Goal: Information Seeking & Learning: Learn about a topic

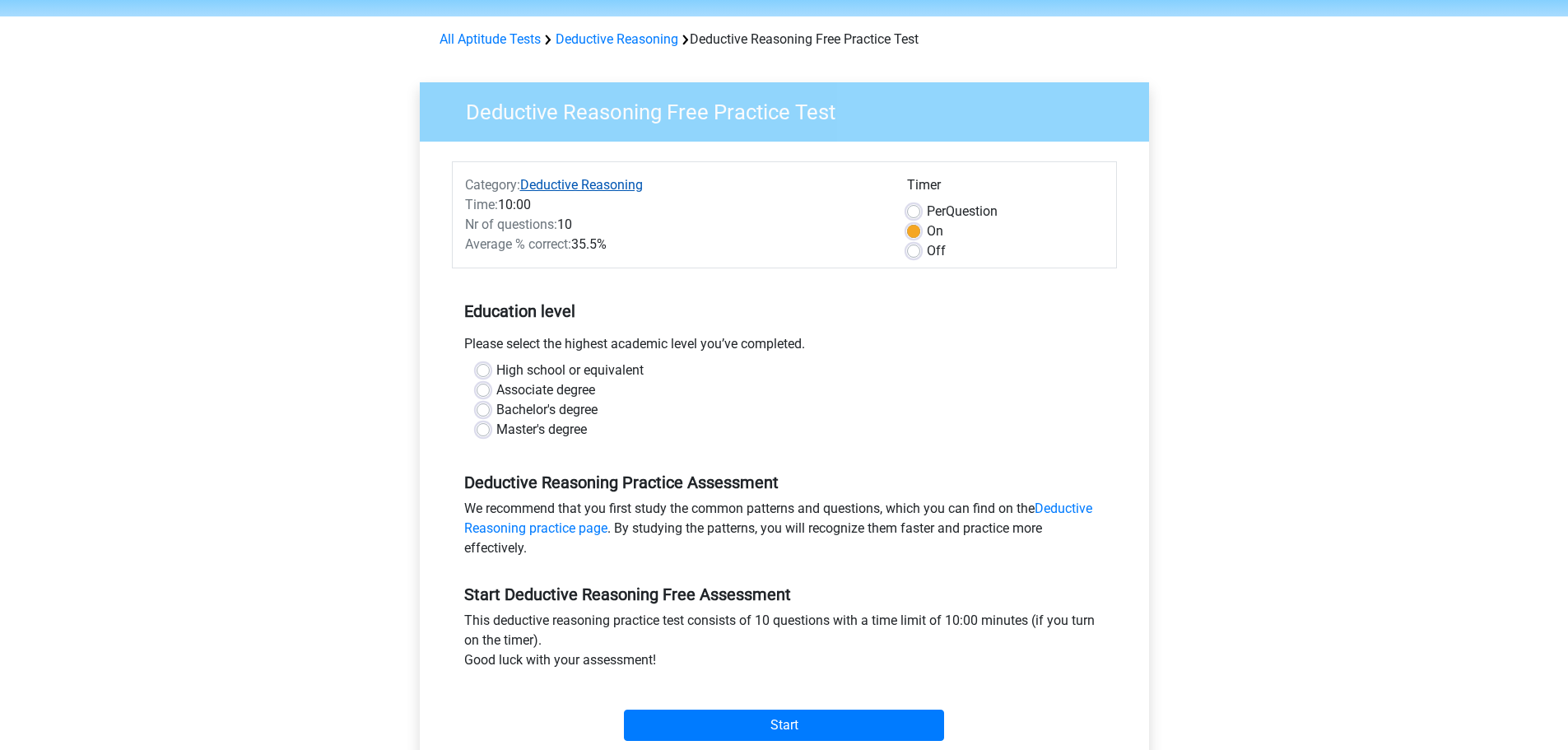
scroll to position [82, 0]
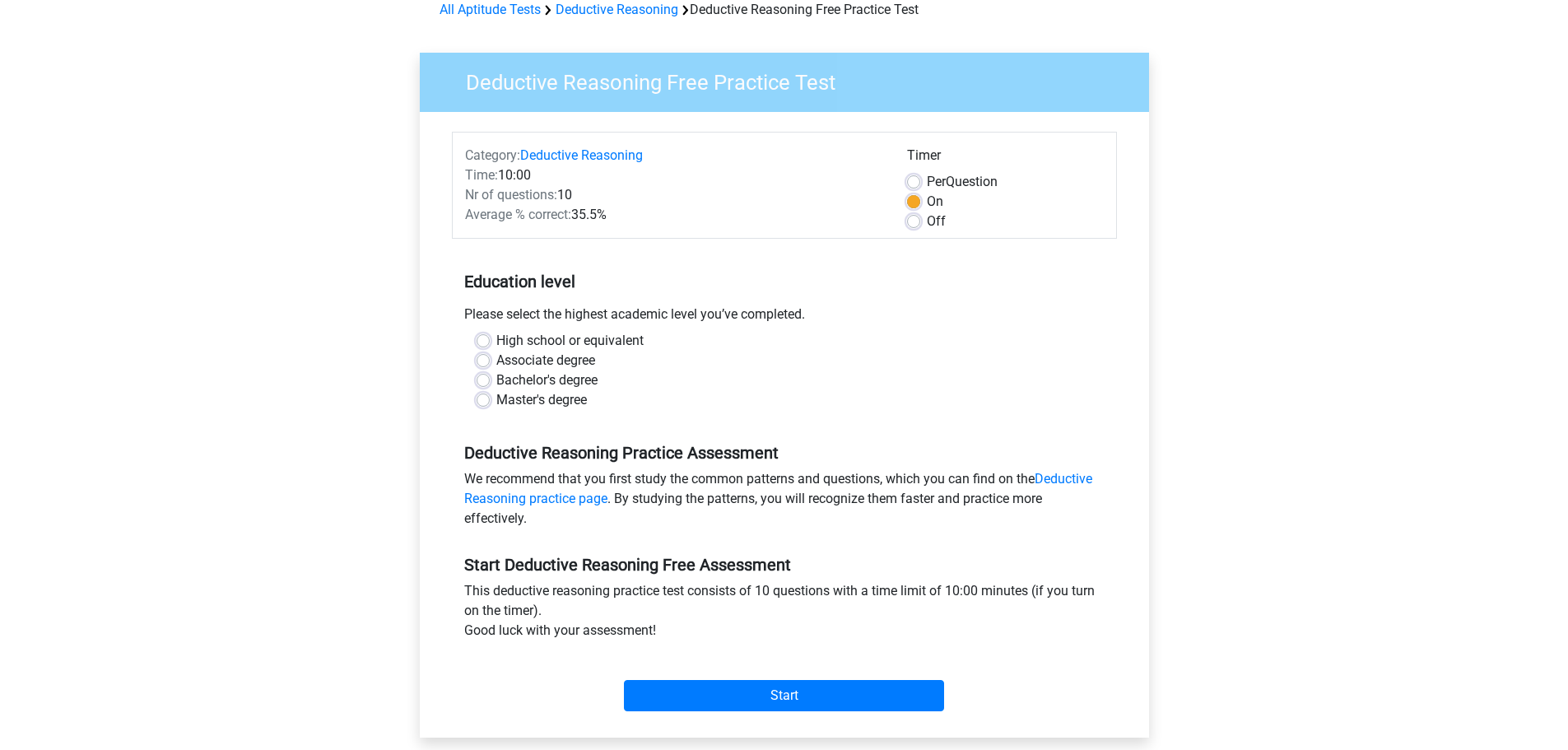
click at [496, 342] on label "High school or equivalent" at bounding box center [570, 340] width 148 height 20
click at [484, 342] on input "High school or equivalent" at bounding box center [483, 338] width 13 height 16
radio input "true"
click at [496, 363] on label "Associate degree" at bounding box center [546, 360] width 98 height 20
click at [484, 363] on input "Associate degree" at bounding box center [483, 358] width 13 height 16
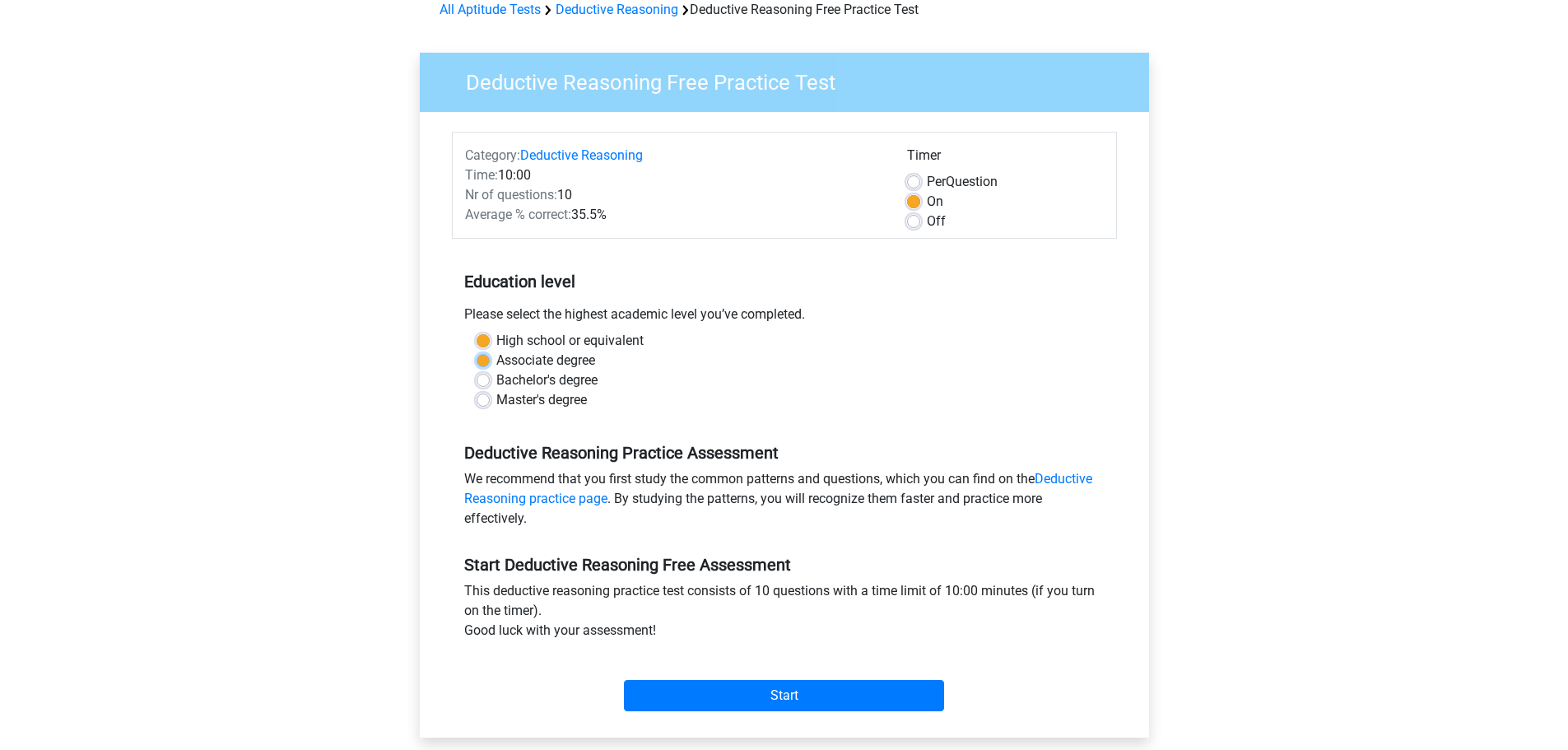
radio input "true"
click at [869, 700] on input "Start" at bounding box center [784, 696] width 320 height 31
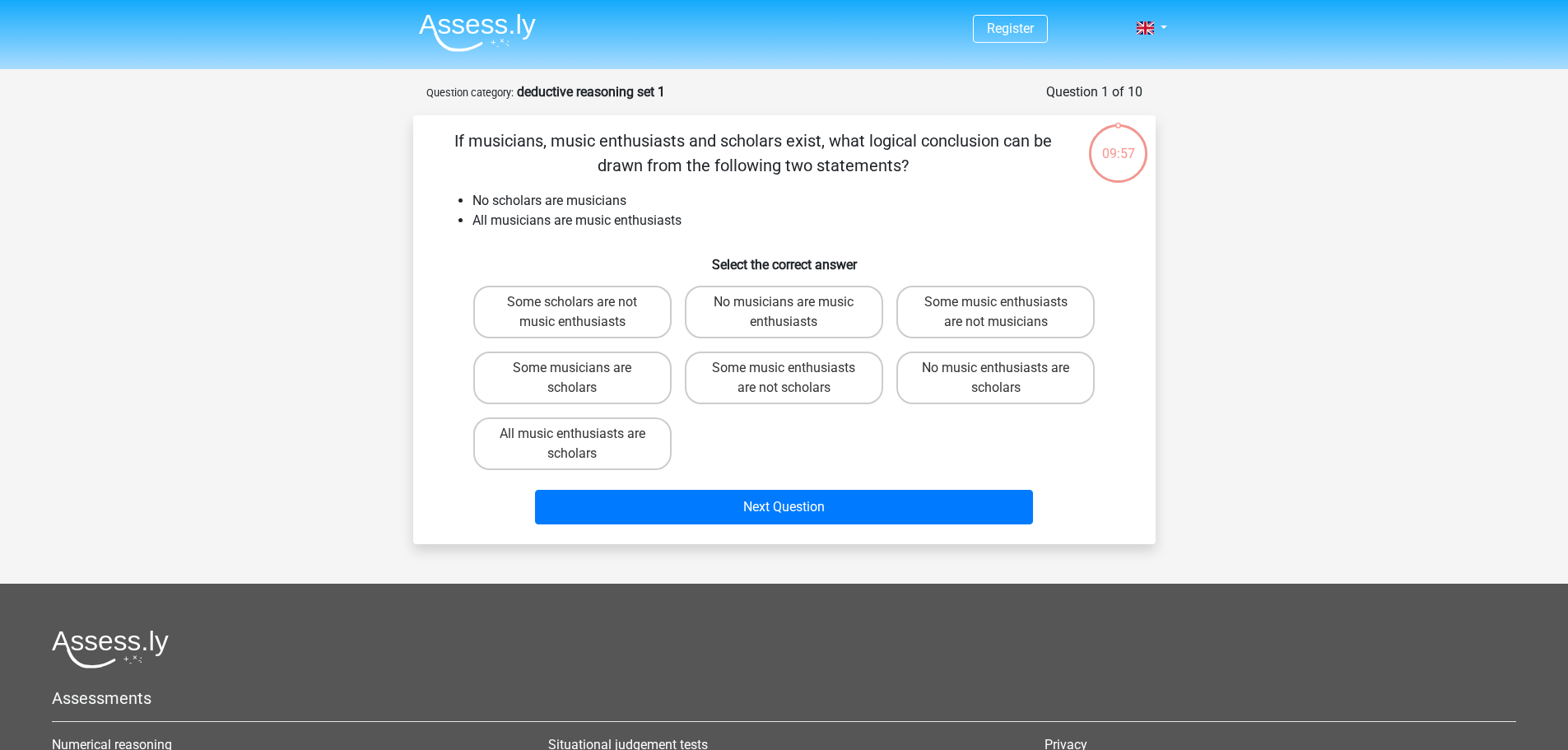
drag, startPoint x: 529, startPoint y: 136, endPoint x: 952, endPoint y: 156, distance: 423.5
click at [952, 156] on p "If musicians, music enthusiasts and scholars exist, what logical conclusion can…" at bounding box center [753, 153] width 628 height 49
drag, startPoint x: 453, startPoint y: 138, endPoint x: 851, endPoint y: 159, distance: 398.6
click at [851, 159] on p "If musicians, music enthusiasts and scholars exist, what logical conclusion can…" at bounding box center [753, 153] width 628 height 49
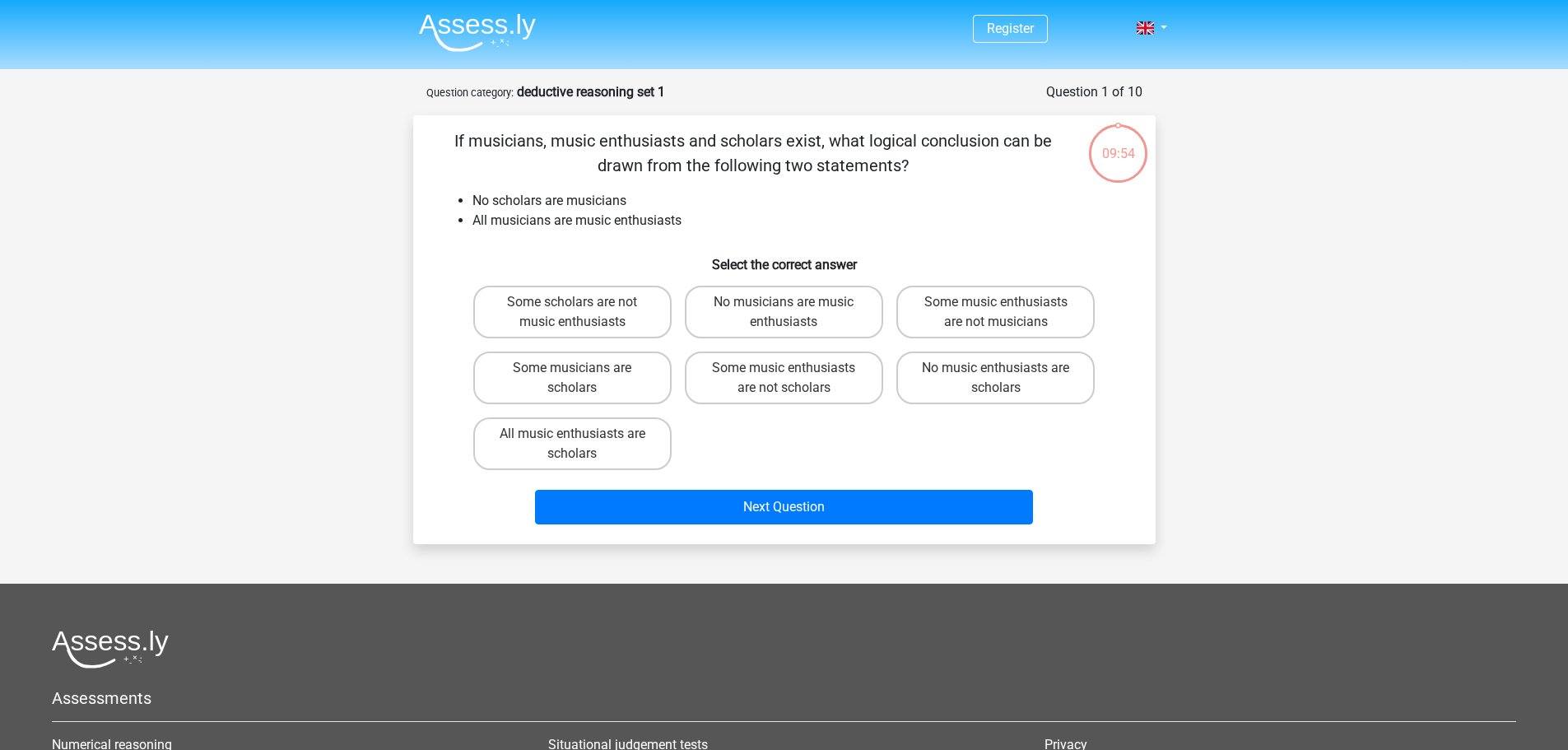
click at [851, 159] on p "If musicians, music enthusiasts and scholars exist, what logical conclusion can…" at bounding box center [753, 153] width 628 height 49
drag, startPoint x: 466, startPoint y: 196, endPoint x: 645, endPoint y: 205, distance: 179.2
click at [645, 205] on ul "No scholars are musicians All musicians are music enthusiasts" at bounding box center [784, 211] width 690 height 40
drag, startPoint x: 476, startPoint y: 216, endPoint x: 694, endPoint y: 218, distance: 218.0
click at [694, 218] on li "All musicians are music enthusiasts" at bounding box center [800, 220] width 657 height 20
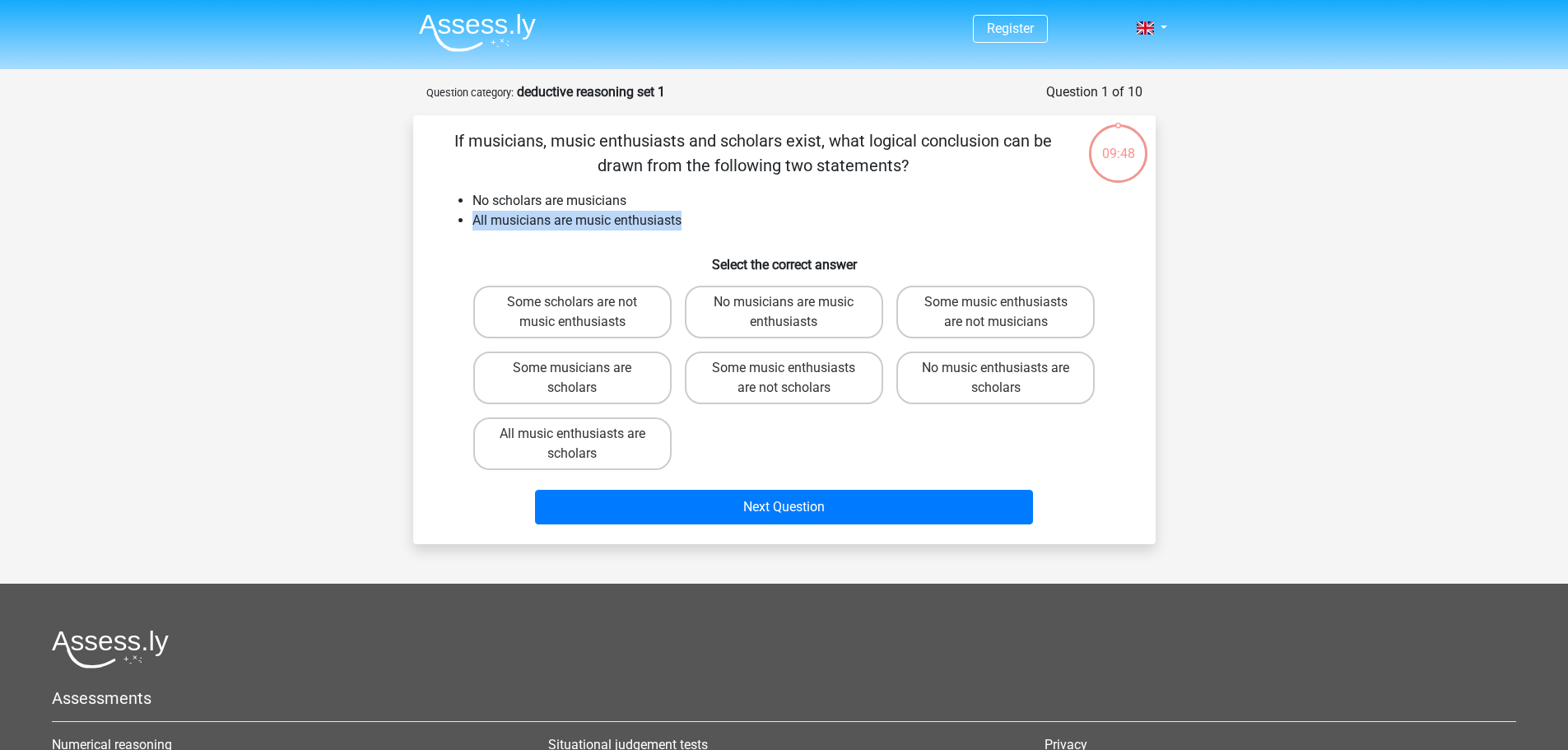
click at [694, 218] on li "All musicians are music enthusiasts" at bounding box center [800, 220] width 657 height 20
drag, startPoint x: 470, startPoint y: 198, endPoint x: 640, endPoint y: 198, distance: 170.0
click at [640, 198] on ul "No scholars are musicians All musicians are music enthusiasts" at bounding box center [784, 211] width 690 height 40
drag, startPoint x: 490, startPoint y: 221, endPoint x: 696, endPoint y: 223, distance: 206.0
click at [696, 223] on li "All musicians are music enthusiasts" at bounding box center [800, 220] width 657 height 20
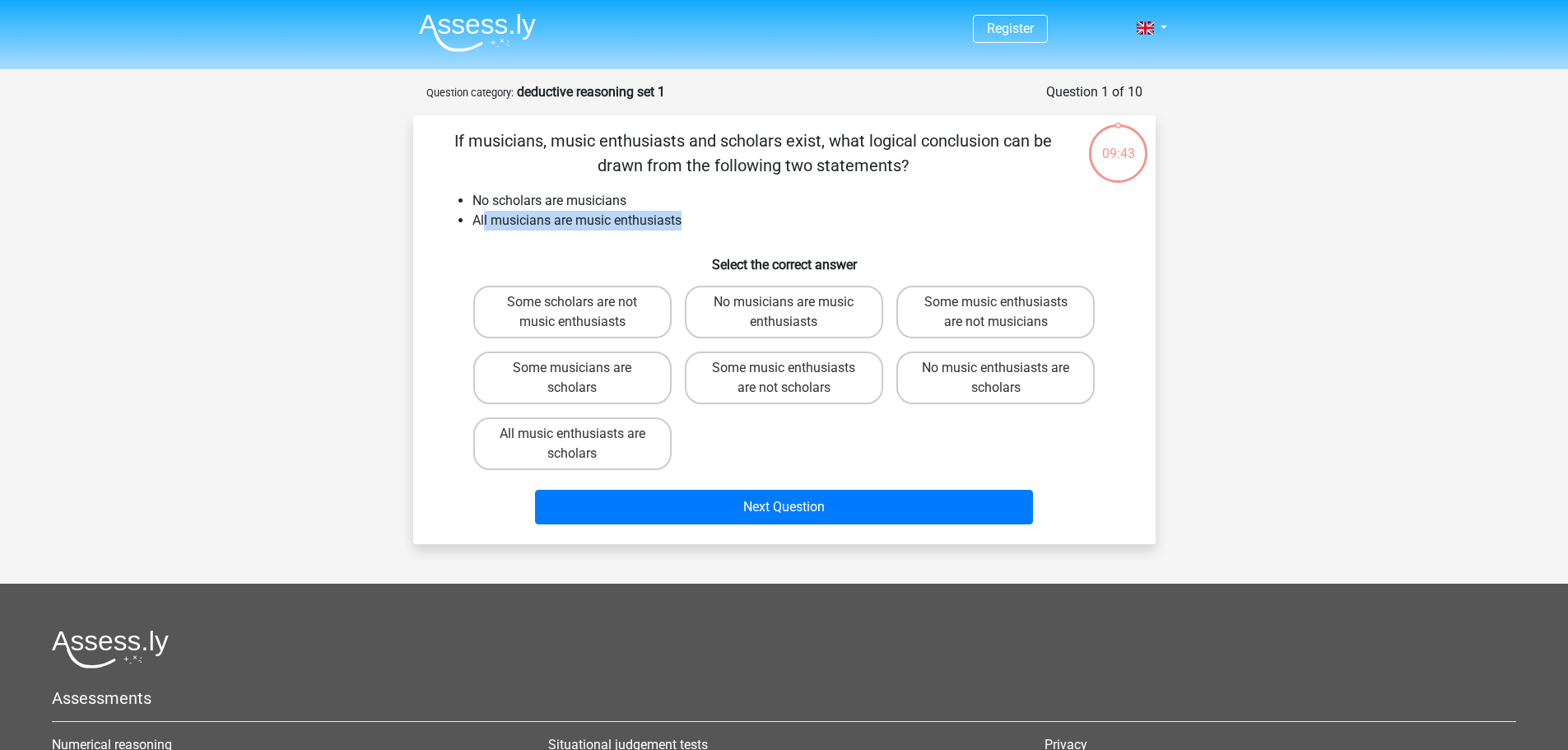
click at [696, 223] on li "All musicians are music enthusiasts" at bounding box center [800, 220] width 657 height 20
click at [611, 314] on label "Some scholars are not music enthusiasts" at bounding box center [572, 312] width 199 height 53
click at [583, 312] on input "Some scholars are not music enthusiasts" at bounding box center [578, 307] width 10 height 10
radio input "true"
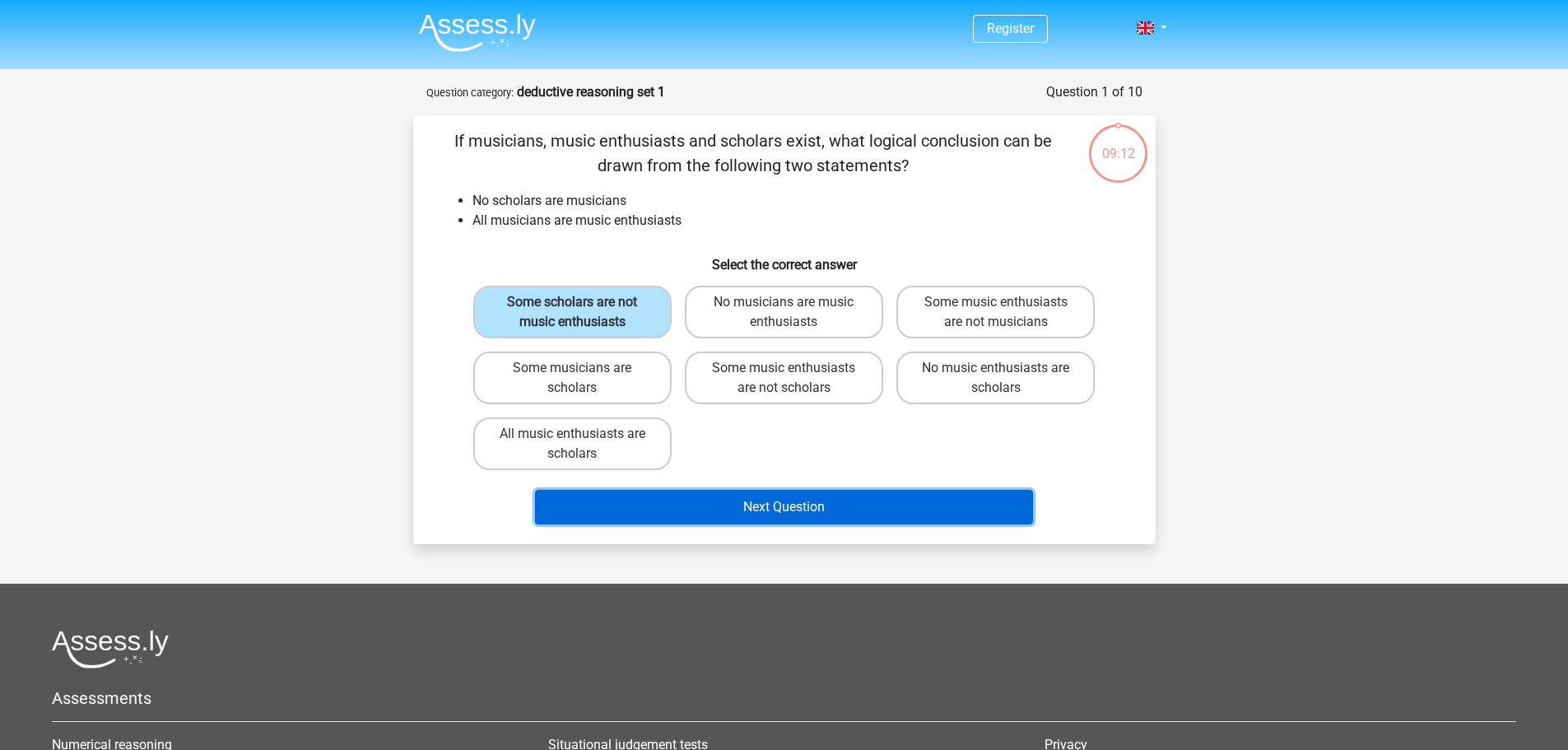
click at [823, 512] on button "Next Question" at bounding box center [784, 507] width 498 height 35
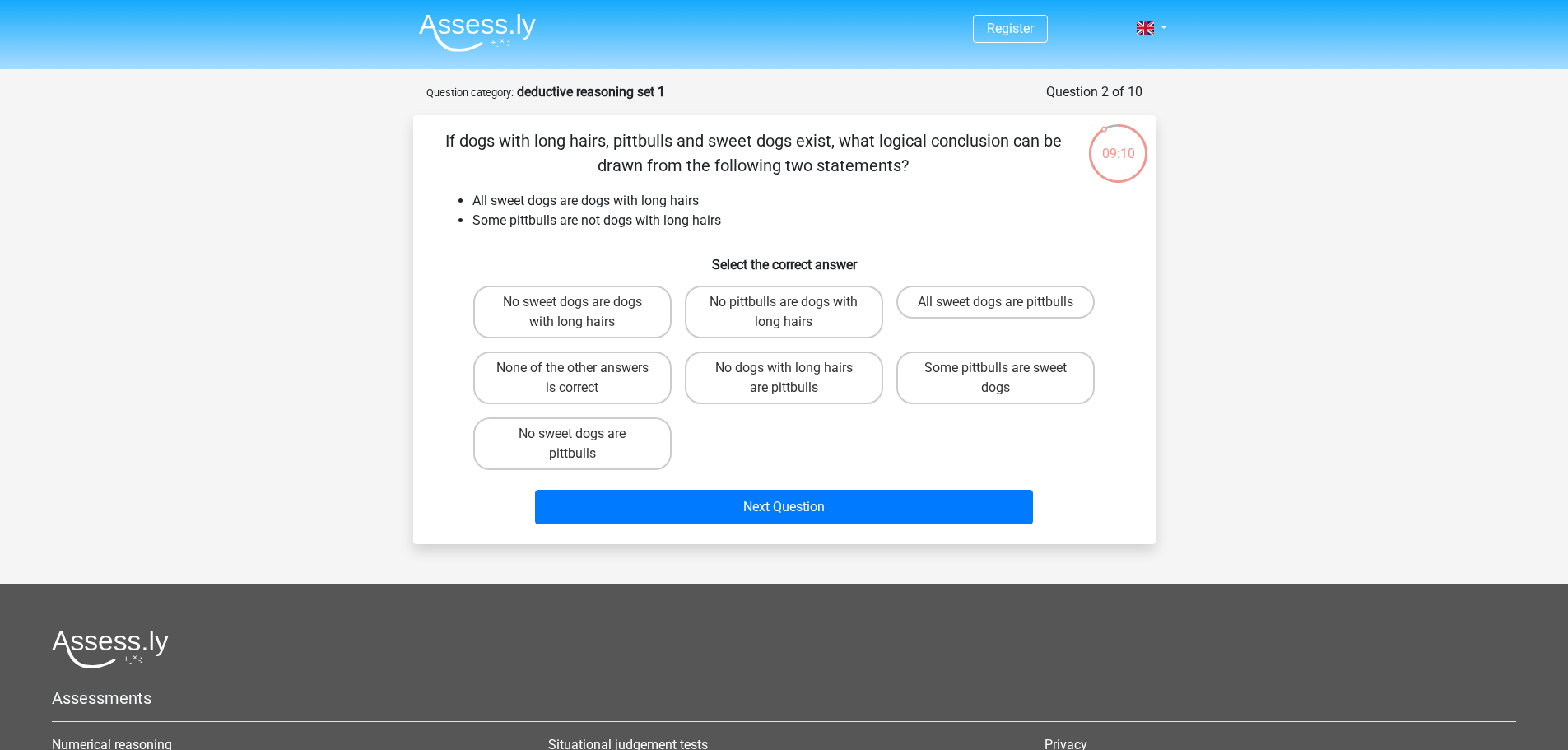
drag, startPoint x: 474, startPoint y: 137, endPoint x: 1008, endPoint y: 159, distance: 534.5
click at [1008, 159] on p "If dogs with long hairs, pittbulls and sweet dogs exist, what logical conclusio…" at bounding box center [753, 153] width 628 height 49
drag, startPoint x: 475, startPoint y: 203, endPoint x: 734, endPoint y: 195, distance: 259.1
click at [734, 195] on li "All sweet dogs are dogs with long hairs" at bounding box center [800, 200] width 657 height 20
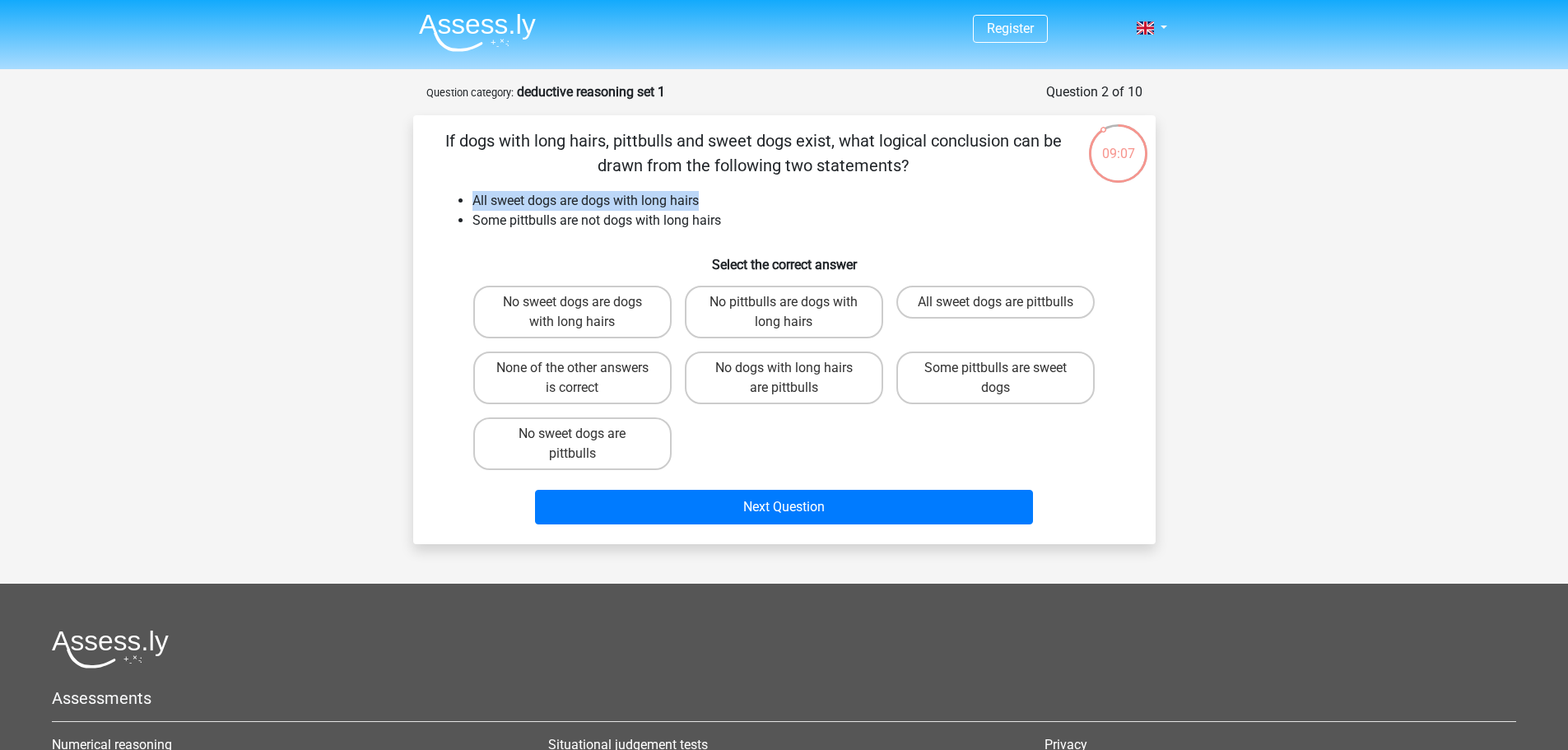
click at [734, 195] on li "All sweet dogs are dogs with long hairs" at bounding box center [800, 200] width 657 height 20
drag, startPoint x: 475, startPoint y: 217, endPoint x: 732, endPoint y: 223, distance: 257.1
click at [732, 223] on li "Some pittbulls are not dogs with long hairs" at bounding box center [800, 220] width 657 height 20
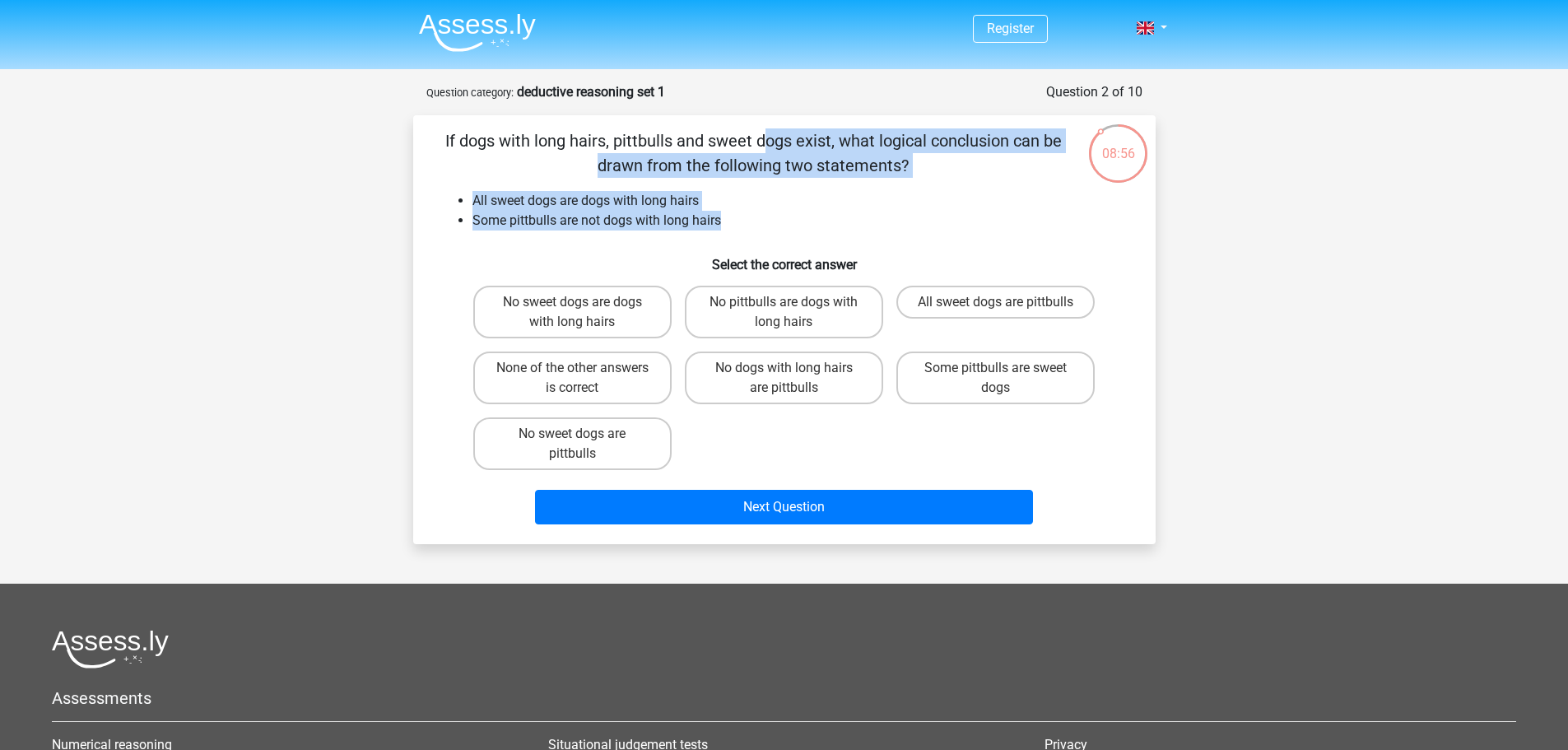
drag, startPoint x: 724, startPoint y: 217, endPoint x: 433, endPoint y: 139, distance: 301.3
click at [433, 139] on div "If dogs with long hairs, pittbulls and sweet dogs exist, what logical conclusio…" at bounding box center [784, 330] width 730 height 402
copy div "If dogs with long hairs, pittbulls and sweet dogs exist, what logical conclusio…"
click at [584, 381] on label "None of the other answers is correct" at bounding box center [572, 377] width 199 height 53
click at [583, 379] on input "None of the other answers is correct" at bounding box center [578, 373] width 10 height 10
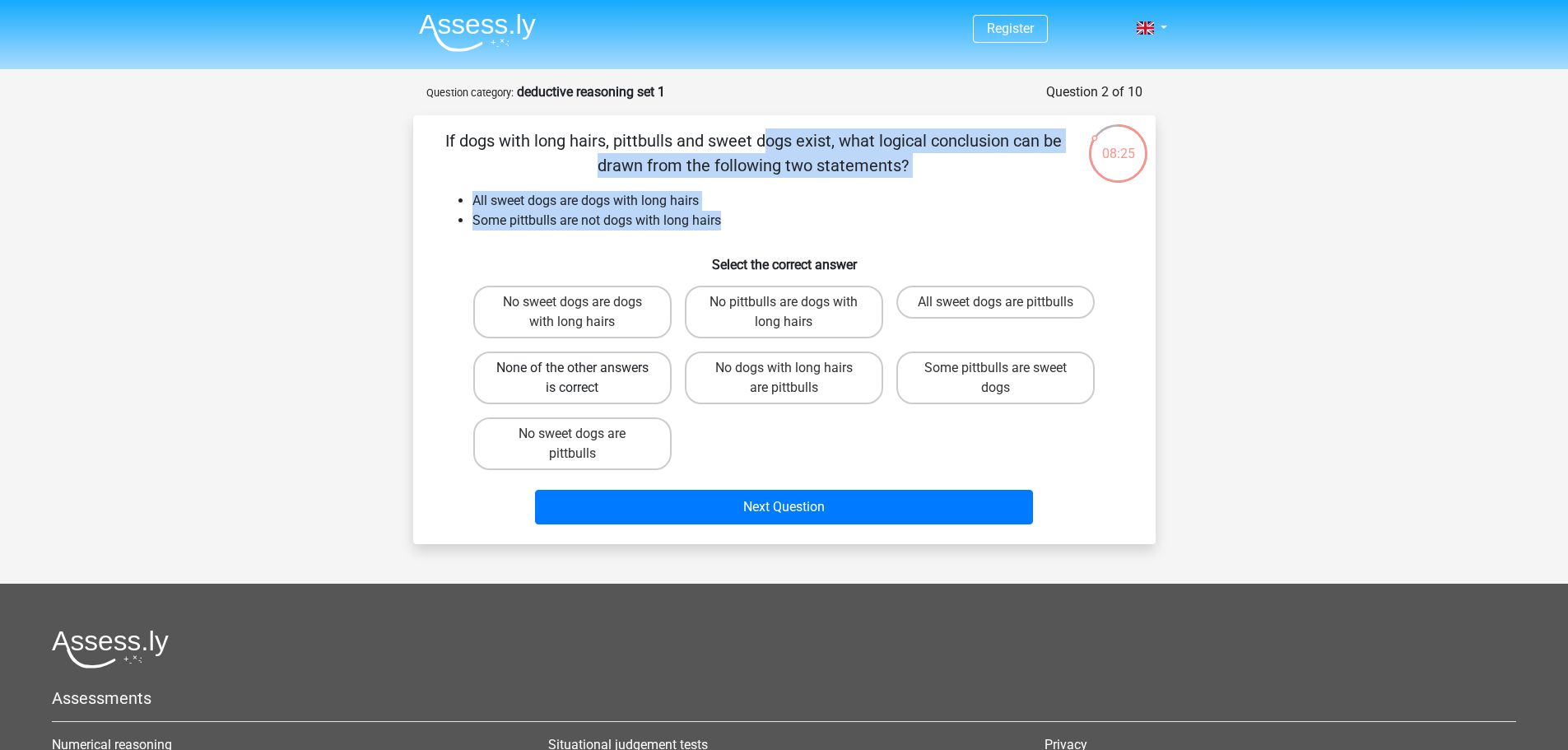
radio input "true"
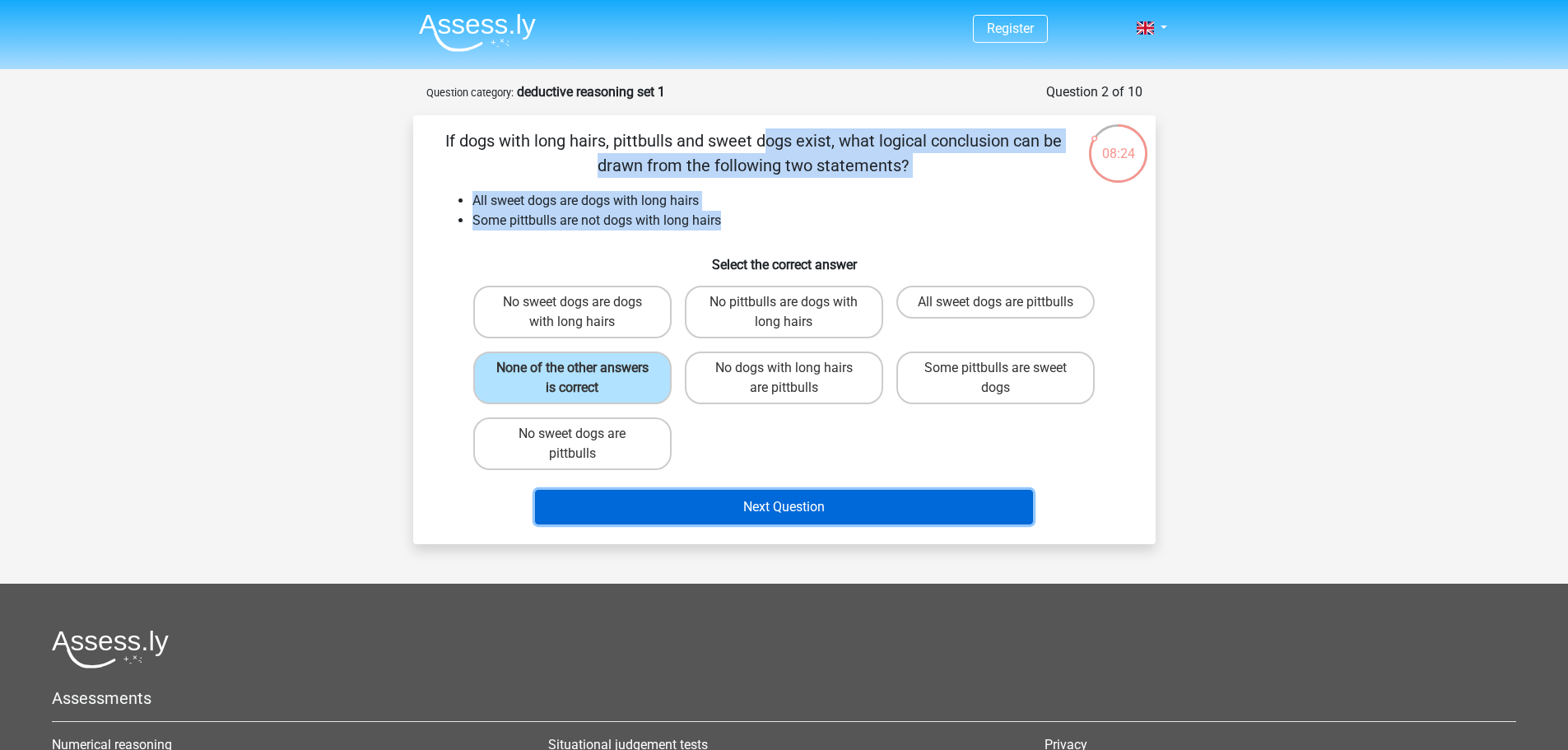
click at [818, 493] on button "Next Question" at bounding box center [784, 507] width 498 height 35
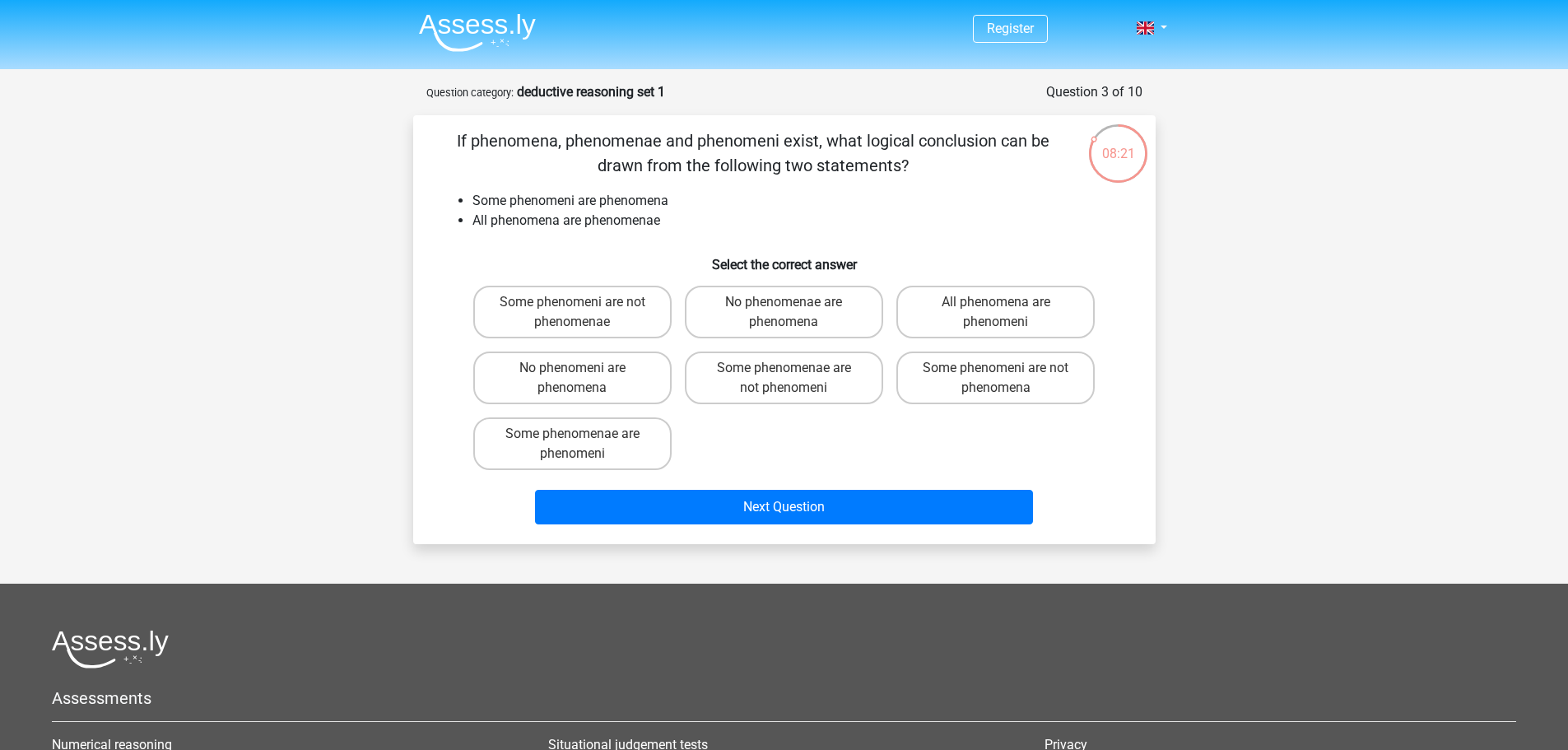
drag, startPoint x: 481, startPoint y: 133, endPoint x: 1026, endPoint y: 168, distance: 546.1
click at [1026, 168] on p "If phenomena, phenomenae and phenomeni exist, what logical conclusion can be dr…" at bounding box center [753, 153] width 628 height 49
drag, startPoint x: 477, startPoint y: 203, endPoint x: 693, endPoint y: 205, distance: 216.0
click at [693, 205] on li "Some phenomeni are phenomena" at bounding box center [800, 200] width 657 height 20
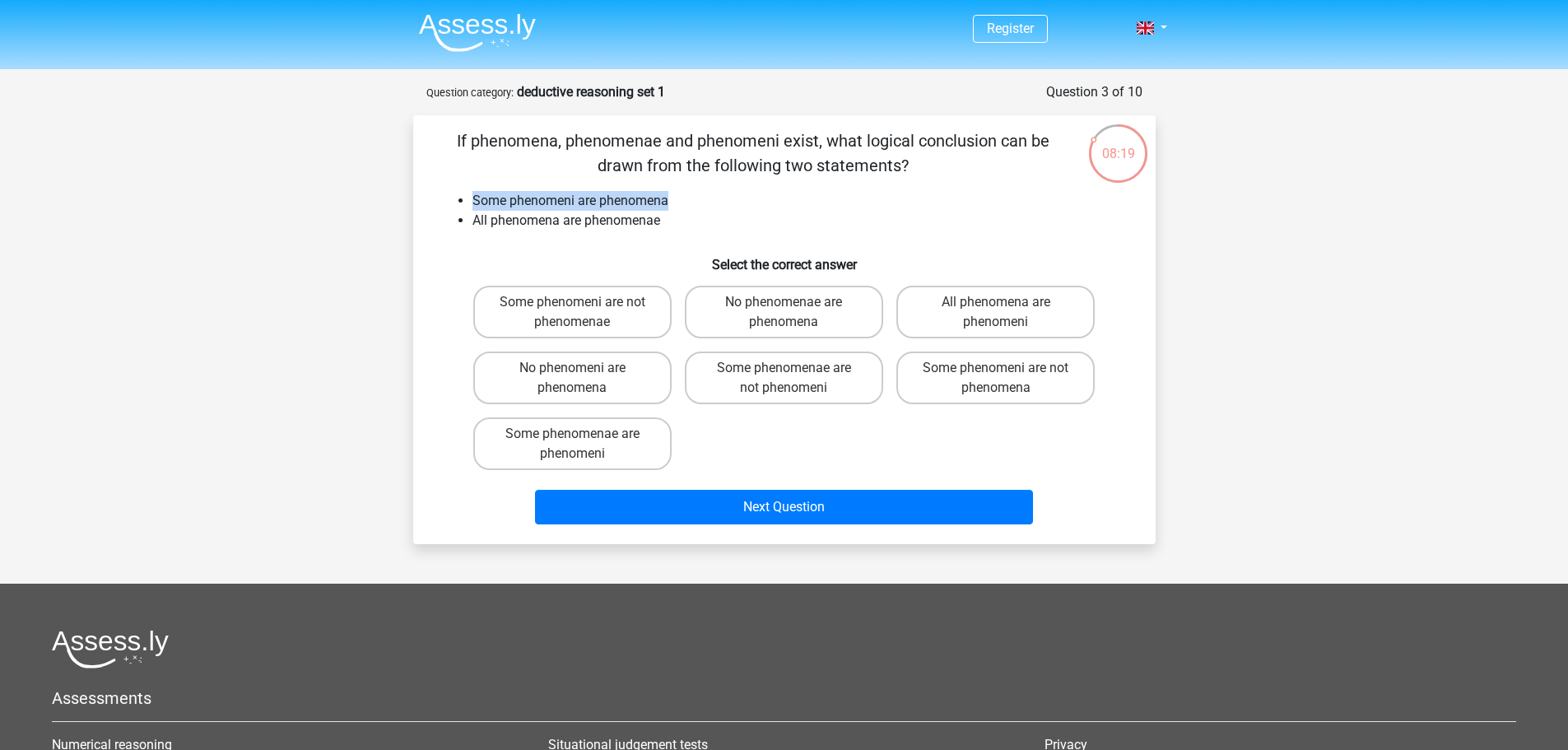
click at [693, 205] on li "Some phenomeni are phenomena" at bounding box center [800, 200] width 657 height 20
